Goal: Transaction & Acquisition: Purchase product/service

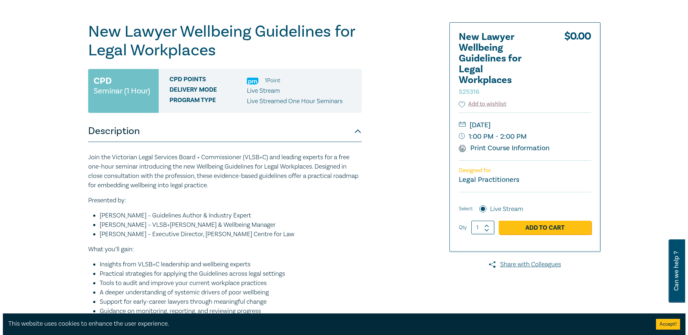
scroll to position [108, 0]
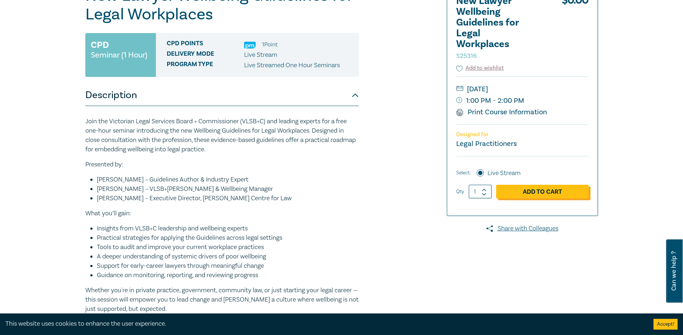
click at [537, 191] on link "Add to Cart" at bounding box center [542, 192] width 92 height 14
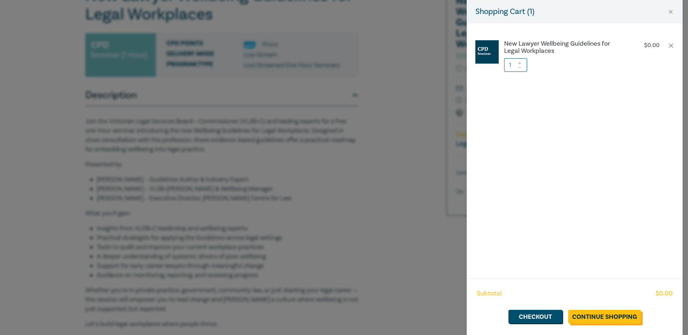
click at [609, 318] on link "Continue Shopping" at bounding box center [604, 317] width 73 height 14
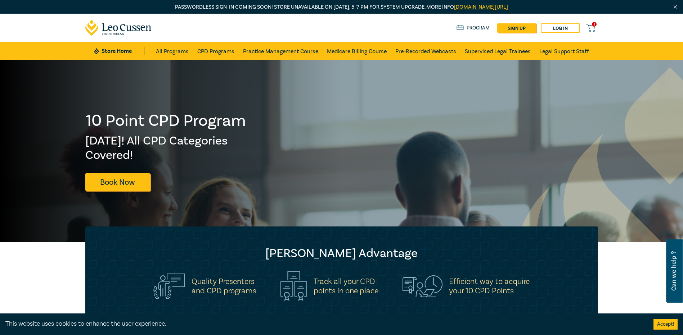
click at [591, 30] on icon at bounding box center [590, 27] width 9 height 9
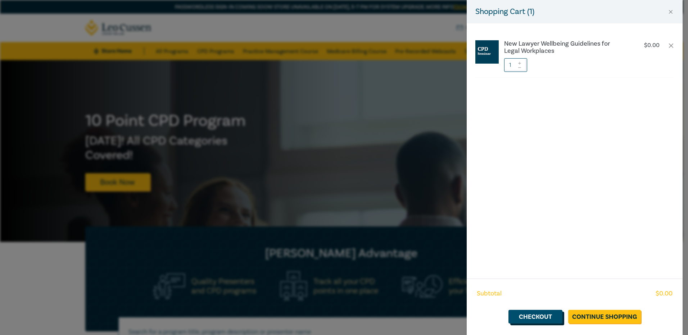
click at [532, 319] on link "Checkout" at bounding box center [536, 317] width 54 height 14
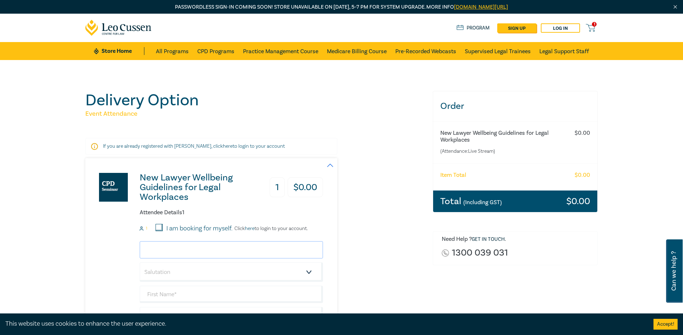
click at [169, 249] on input "email" at bounding box center [231, 249] width 183 height 17
type input "[EMAIL_ADDRESS][DOMAIN_NAME]"
type input "[PERSON_NAME]"
type input "Perks"
type input "[PERSON_NAME] [PERSON_NAME] Lawyers"
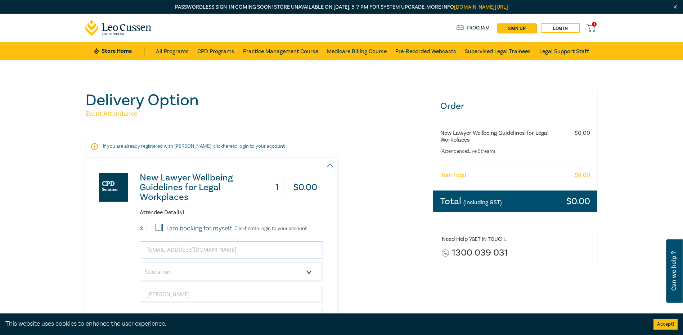
scroll to position [180, 0]
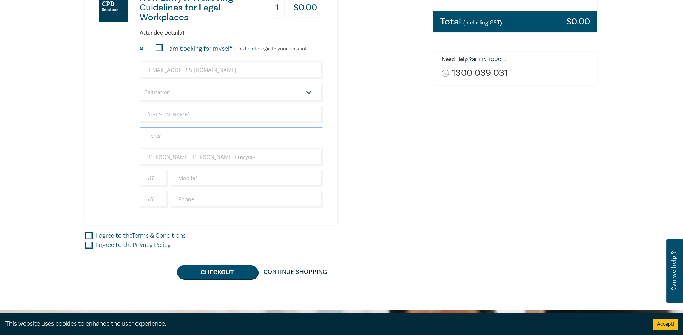
click at [181, 139] on input "Perks" at bounding box center [231, 135] width 183 height 17
drag, startPoint x: 190, startPoint y: 137, endPoint x: 99, endPoint y: 135, distance: 91.1
click at [99, 135] on div "New Lawyer Wellbeing Guidelines for Legal Workplaces 1 $ 0.00 Attendee Details …" at bounding box center [204, 101] width 238 height 247
type input "K"
type input "Kloukinas"
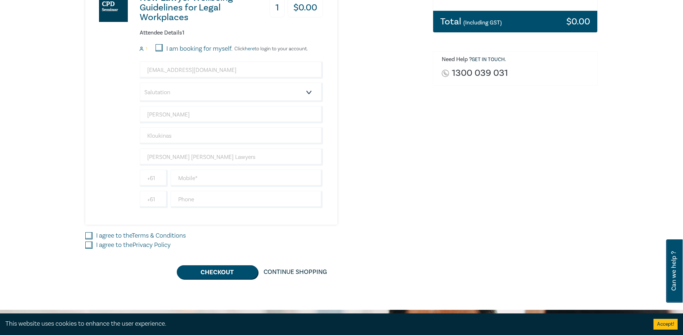
click at [112, 150] on div "New Lawyer Wellbeing Guidelines for Legal Workplaces 1 $ 0.00 Attendee Details …" at bounding box center [204, 101] width 238 height 247
click at [177, 71] on input "[EMAIL_ADDRESS][DOMAIN_NAME]" at bounding box center [231, 70] width 183 height 17
type input "[EMAIL_ADDRESS][DOMAIN_NAME]"
click at [114, 109] on div "New Lawyer Wellbeing Guidelines for Legal Workplaces 1 $ 0.00 Attendee Details …" at bounding box center [204, 101] width 238 height 247
click at [160, 91] on select "Salutation Mr. Mrs. Ms. Miss Dr. Prof. Other" at bounding box center [231, 92] width 183 height 19
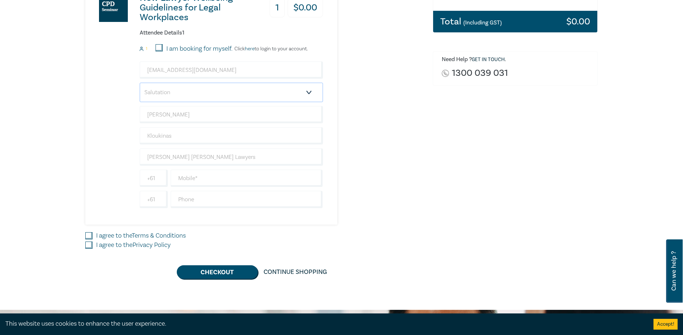
select select "Mrs."
click at [140, 83] on select "Salutation Mr. Mrs. Ms. Miss Dr. Prof. Other" at bounding box center [231, 92] width 183 height 19
click at [182, 177] on input "text" at bounding box center [247, 178] width 152 height 17
type input "0"
type input "410707604"
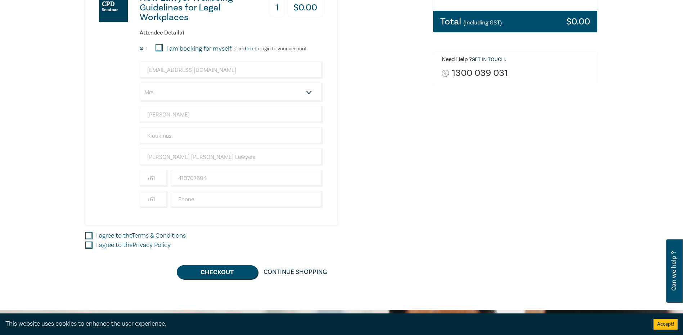
click at [37, 229] on div "Delivery Option Event Attendance If you are already registered with [PERSON_NAM…" at bounding box center [341, 95] width 683 height 430
click at [88, 236] on input "I agree to the Terms & Conditions" at bounding box center [88, 235] width 7 height 7
checkbox input "true"
click at [88, 245] on input "I agree to the Privacy Policy" at bounding box center [88, 245] width 7 height 7
checkbox input "true"
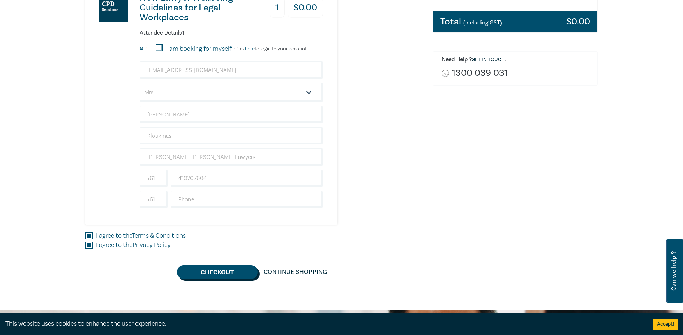
click at [225, 275] on button "Checkout" at bounding box center [217, 273] width 81 height 14
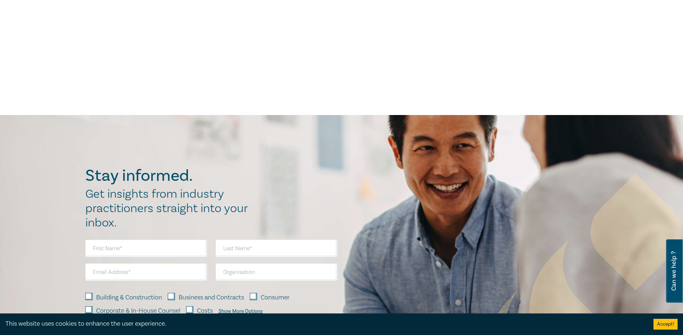
scroll to position [0, 0]
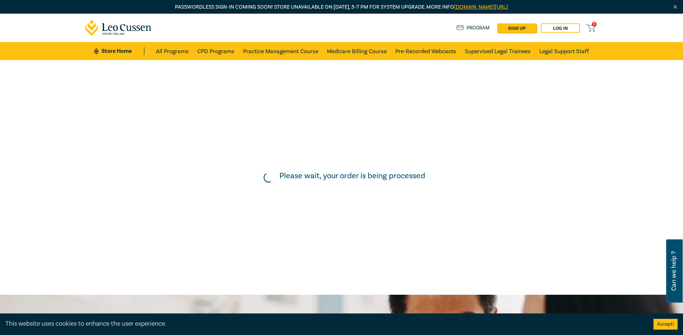
click at [661, 327] on button "Accept!" at bounding box center [665, 324] width 24 height 11
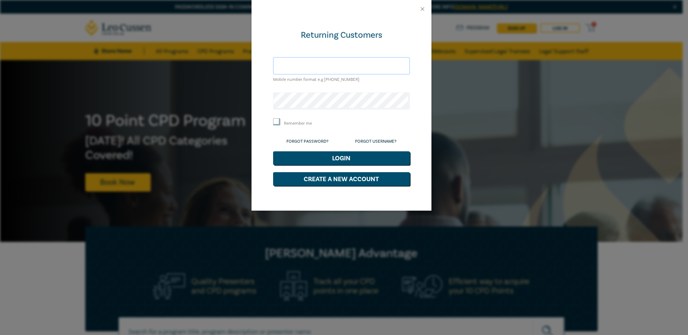
click at [313, 65] on input "text" at bounding box center [341, 65] width 137 height 17
click at [422, 11] on button "Close" at bounding box center [422, 9] width 6 height 6
